Goal: Information Seeking & Learning: Learn about a topic

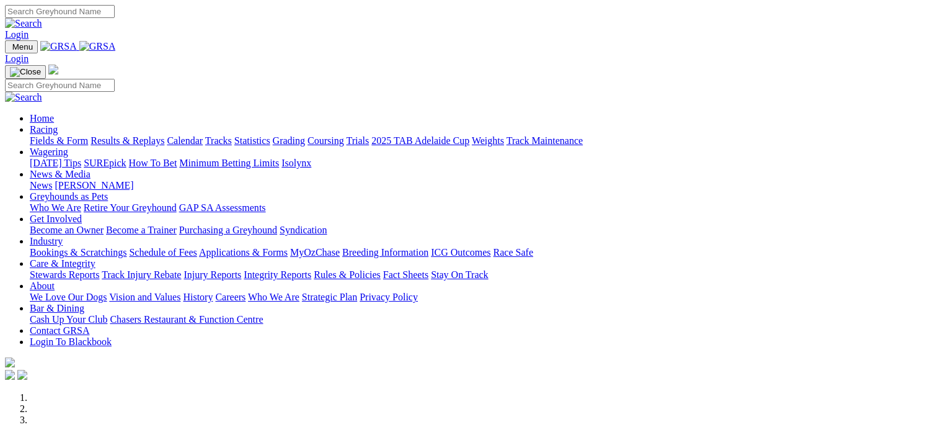
click at [48, 135] on link "Fields & Form" at bounding box center [59, 140] width 58 height 11
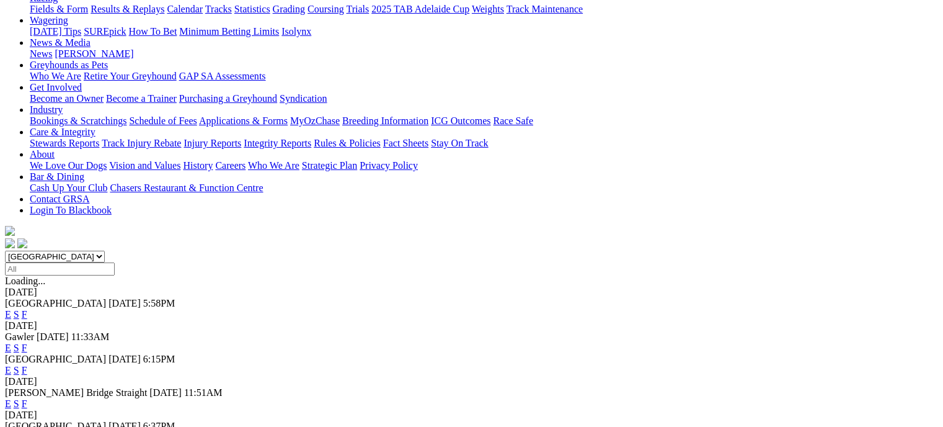
scroll to position [202, 0]
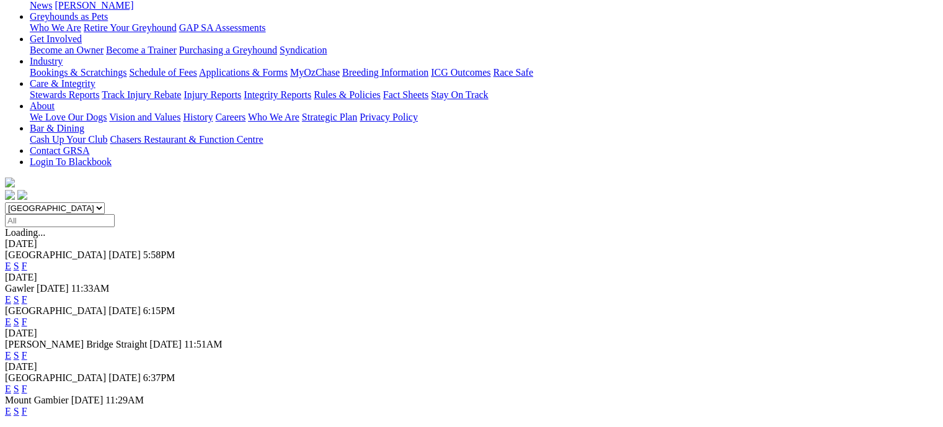
click at [27, 350] on link "F" at bounding box center [25, 355] width 6 height 11
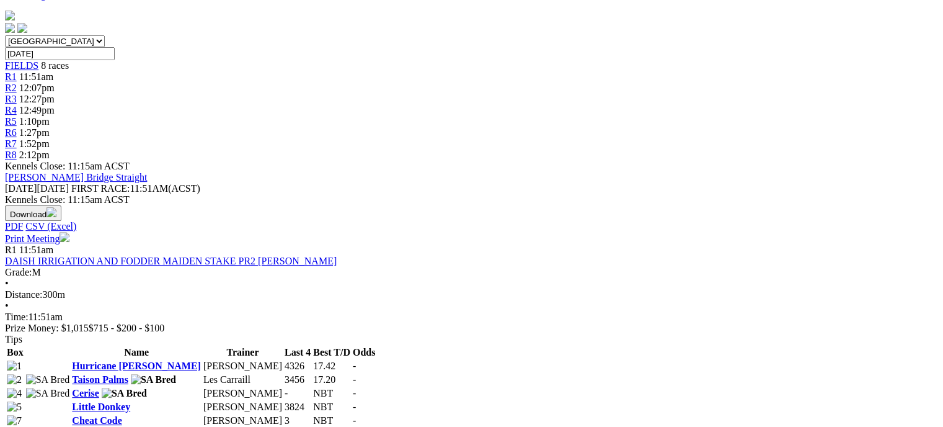
scroll to position [395, 0]
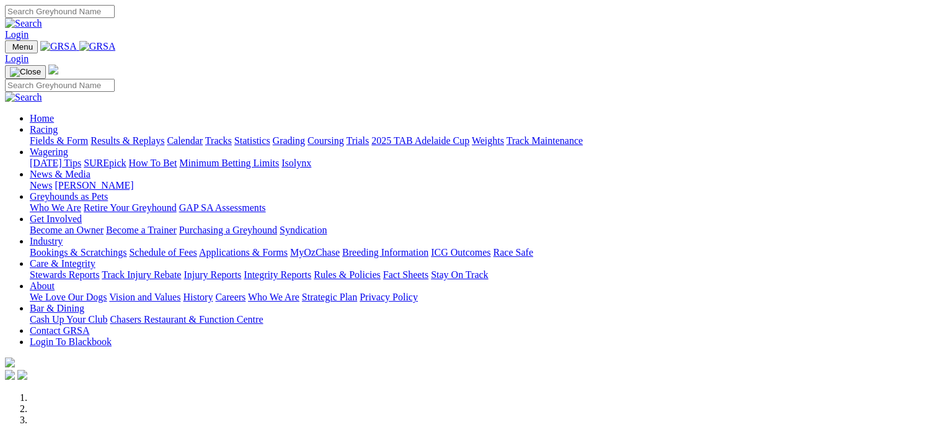
click at [58, 124] on link "Racing" at bounding box center [44, 129] width 28 height 11
click at [60, 135] on link "Fields & Form" at bounding box center [59, 140] width 58 height 11
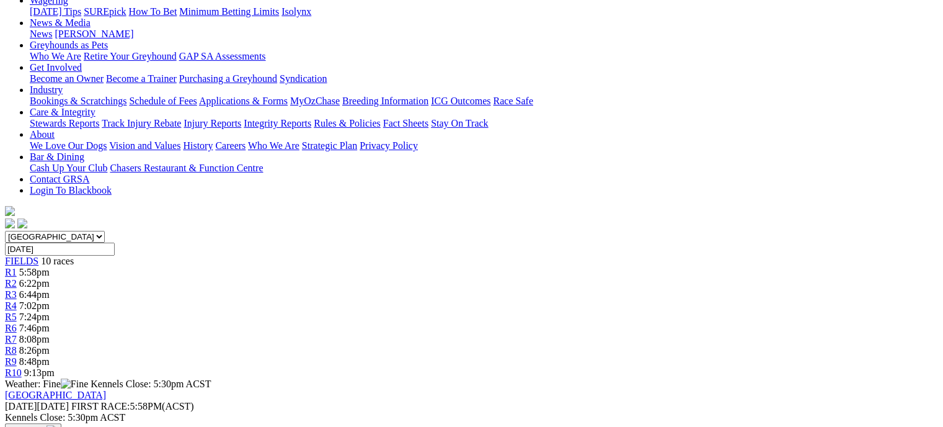
scroll to position [188, 0]
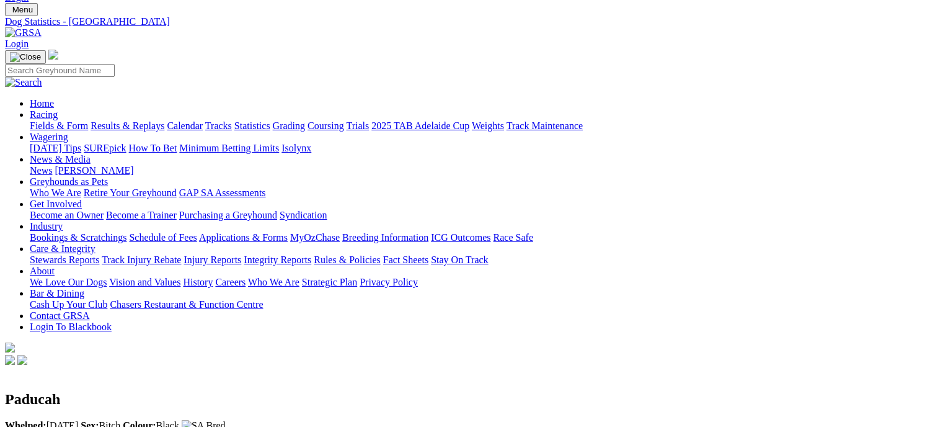
scroll to position [32, 0]
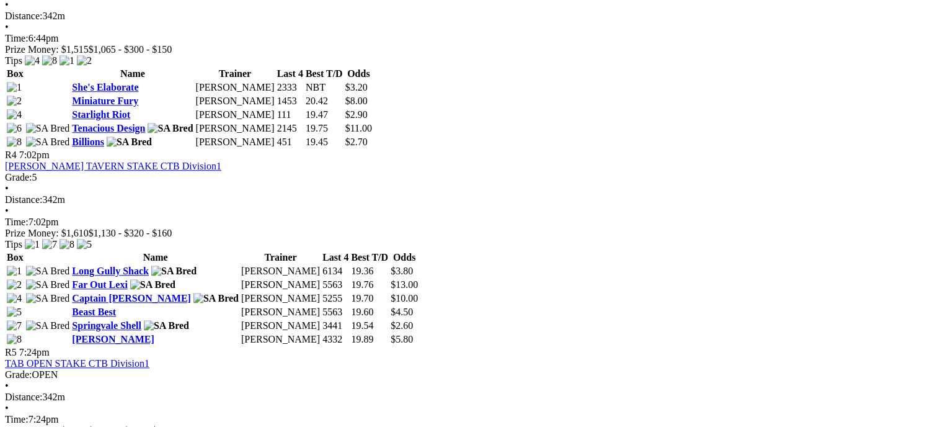
scroll to position [1030, 0]
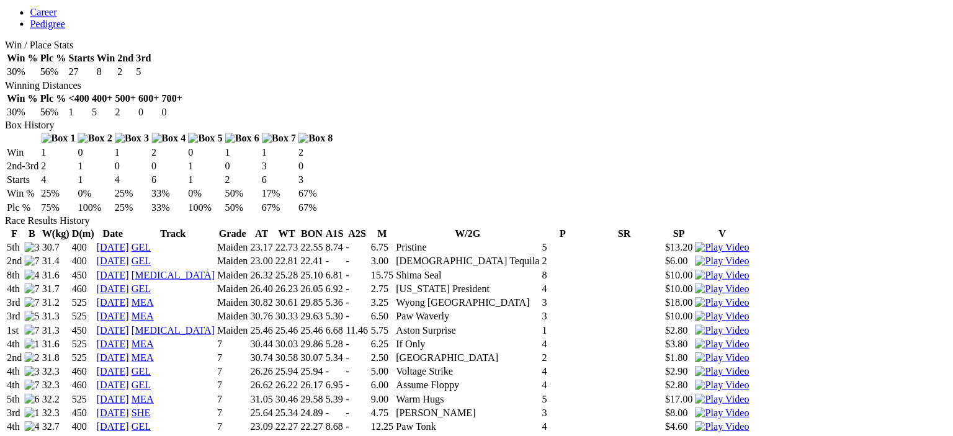
scroll to position [700, 0]
